Goal: Find specific page/section: Find specific page/section

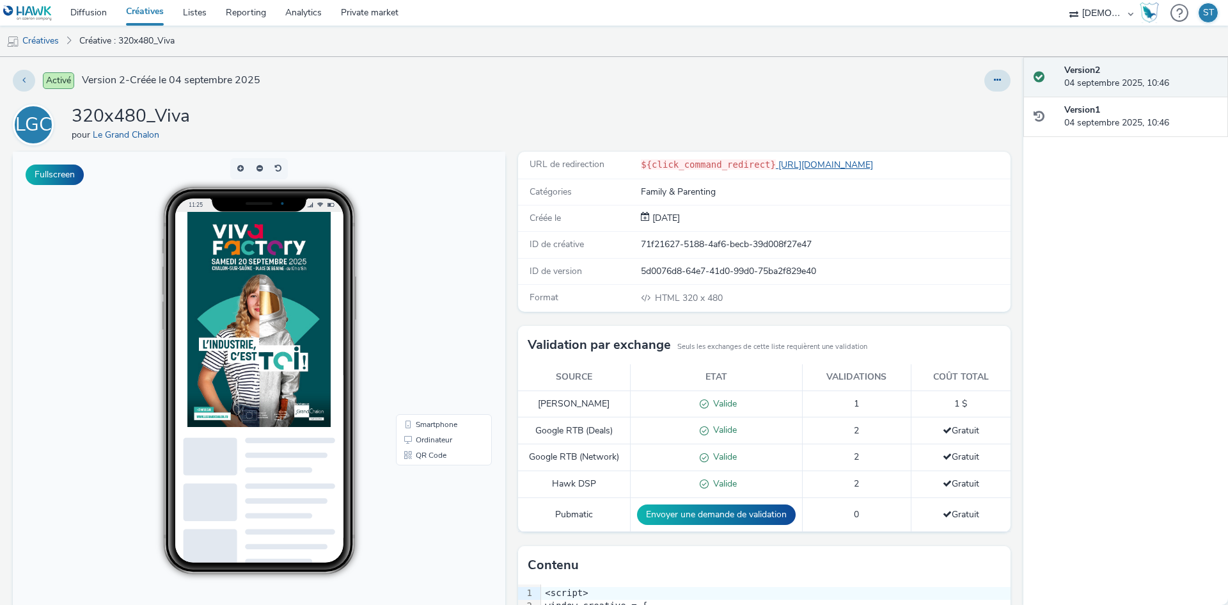
click at [813, 164] on link "https://www.legrandchalon.fr/evenements/viva-factory-le-programme/?utm_source=L…" at bounding box center [827, 165] width 102 height 12
click at [844, 160] on link "[URL][DOMAIN_NAME]" at bounding box center [827, 165] width 102 height 12
drag, startPoint x: 916, startPoint y: 424, endPoint x: 914, endPoint y: 415, distance: 9.3
click at [914, 415] on tbody "Xandr Monetize Valide 1 1 $ Google RTB (Deals) Valide 2 Gratuit Google RTB (Net…" at bounding box center [764, 460] width 493 height 141
